Goal: Transaction & Acquisition: Subscribe to service/newsletter

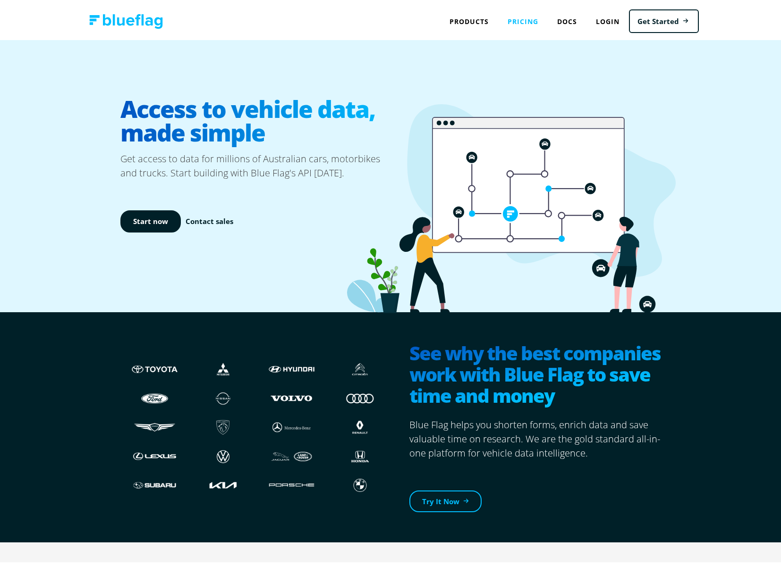
click at [526, 21] on link "Pricing" at bounding box center [523, 18] width 50 height 19
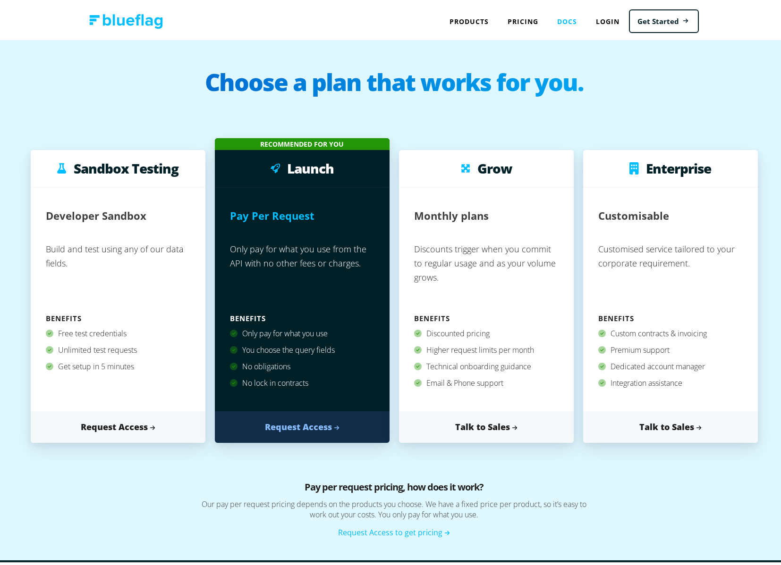
click at [568, 21] on link "Docs" at bounding box center [566, 18] width 39 height 19
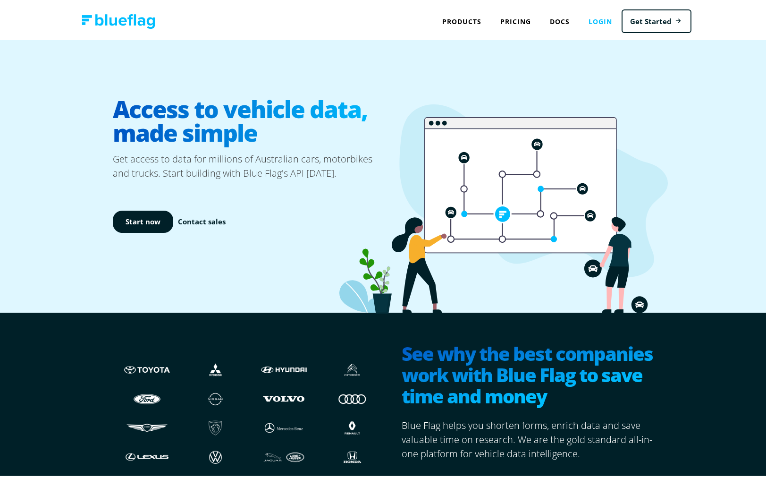
click at [592, 21] on link "Login" at bounding box center [600, 18] width 42 height 19
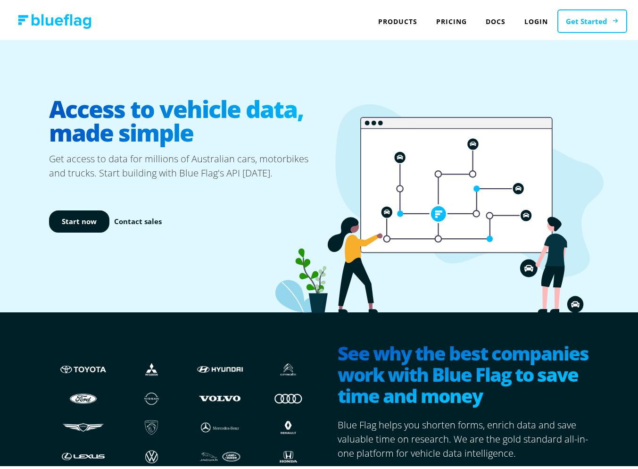
click at [602, 21] on link "Get Started" at bounding box center [593, 19] width 70 height 24
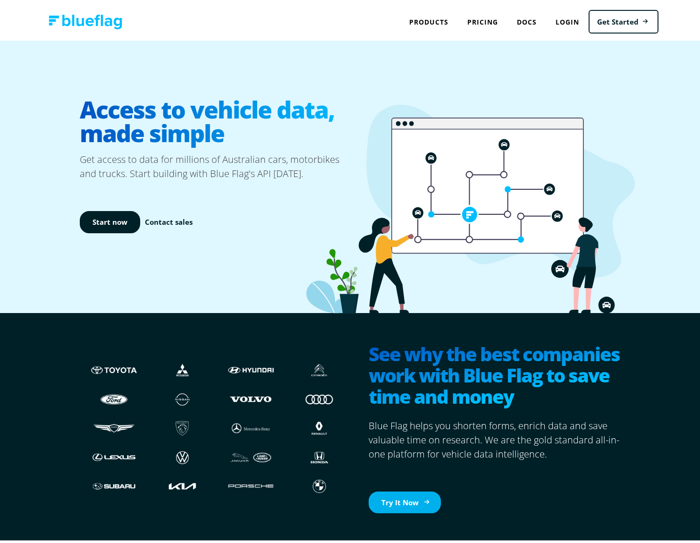
click at [392, 477] on link "Try It Now" at bounding box center [405, 499] width 72 height 22
click at [477, 19] on link "Pricing" at bounding box center [483, 18] width 50 height 19
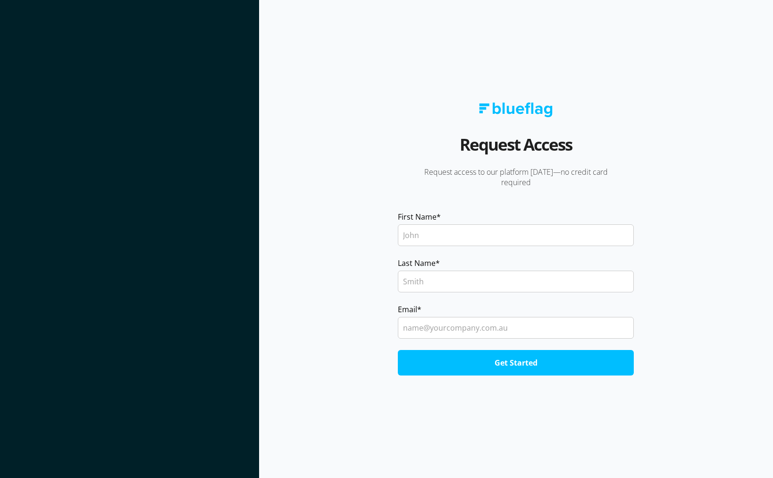
click at [446, 230] on input "First Name *" at bounding box center [516, 235] width 236 height 22
type input "[PERSON_NAME]"
type input "[EMAIL_ADDRESS][DOMAIN_NAME]"
drag, startPoint x: 436, startPoint y: 331, endPoint x: 332, endPoint y: 331, distance: 103.8
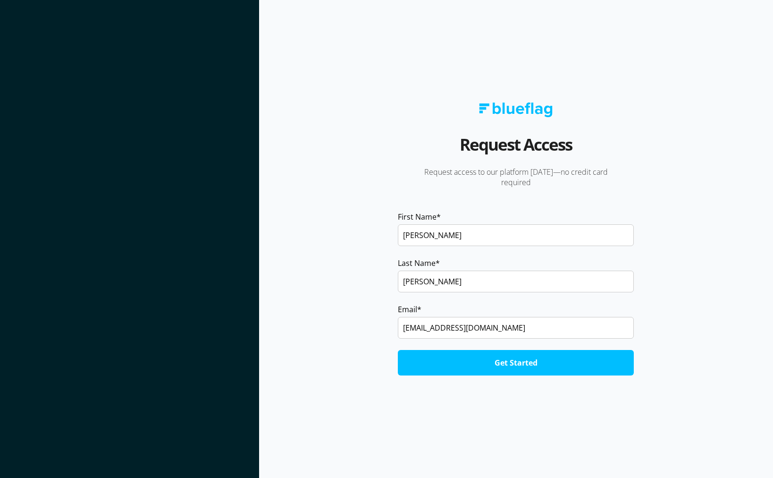
click at [332, 331] on section "Request Access Request access to our platform [DATE]—no credit card required Fi…" at bounding box center [516, 239] width 514 height 478
type input "[EMAIL_ADDRESS][DOMAIN_NAME]"
click at [505, 364] on input "Get Started" at bounding box center [516, 362] width 236 height 25
